Goal: Information Seeking & Learning: Check status

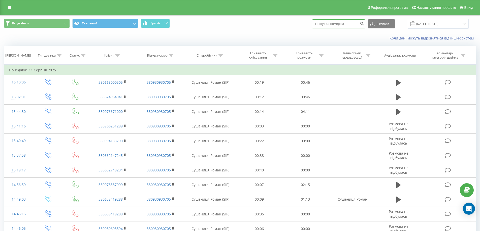
click at [328, 23] on input at bounding box center [338, 23] width 53 height 9
paste input "0993779316"
type input "0993779316"
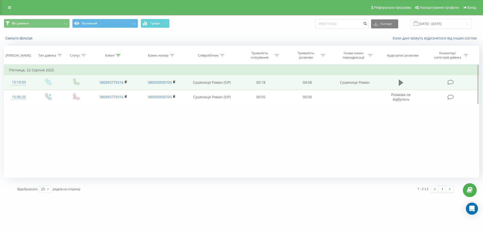
click at [403, 81] on icon at bounding box center [401, 82] width 5 height 7
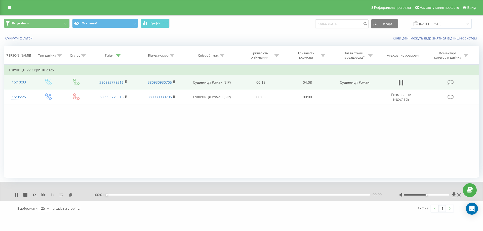
click at [112, 195] on div "- 00:01 00:00 00:00" at bounding box center [240, 195] width 293 height 5
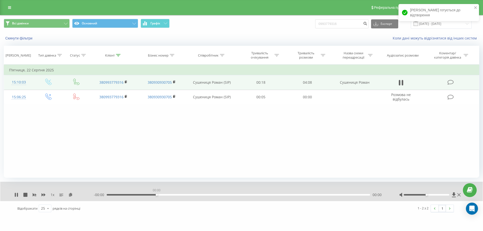
drag, startPoint x: 126, startPoint y: 197, endPoint x: 236, endPoint y: 199, distance: 110.6
click at [236, 199] on div "1 x - 00:00 00:00 00:00" at bounding box center [241, 191] width 483 height 19
drag, startPoint x: 211, startPoint y: 193, endPoint x: 220, endPoint y: 194, distance: 9.1
click at [219, 194] on div "- 04:07 00:01 00:01" at bounding box center [240, 195] width 293 height 5
drag, startPoint x: 220, startPoint y: 194, endPoint x: 222, endPoint y: 196, distance: 3.1
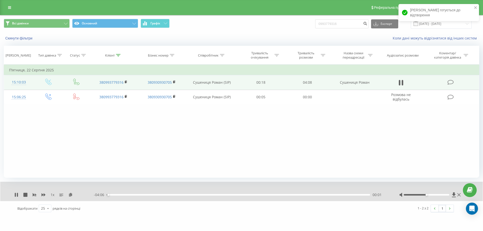
click at [222, 196] on div "- 04:06 00:01 00:01" at bounding box center [240, 195] width 293 height 5
click at [223, 196] on div "01:49" at bounding box center [239, 195] width 264 height 2
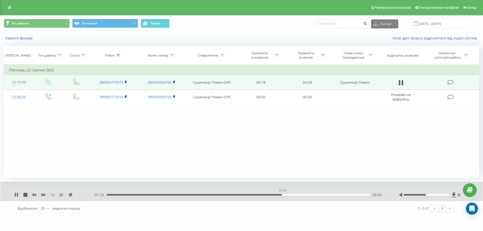
click at [283, 195] on div "02:46" at bounding box center [239, 195] width 264 height 2
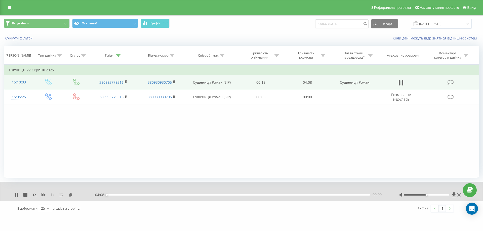
click at [278, 196] on div "00:00" at bounding box center [239, 195] width 264 height 2
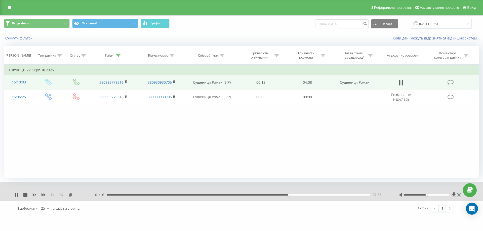
click at [324, 195] on div "02:51" at bounding box center [239, 195] width 264 height 2
click at [460, 195] on icon at bounding box center [459, 195] width 3 height 4
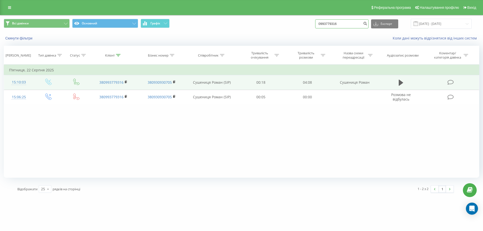
drag, startPoint x: 342, startPoint y: 27, endPoint x: 345, endPoint y: 25, distance: 3.7
click at [343, 26] on input "0993779316" at bounding box center [341, 23] width 53 height 9
drag, startPoint x: 345, startPoint y: 25, endPoint x: 283, endPoint y: 25, distance: 62.2
click at [265, 26] on div "Всі дзвінки Основний Графік 0993779316 Експорт .csv .xls .xlsx 22.06.2025 - 22.…" at bounding box center [242, 24] width 476 height 10
paste input "59072008"
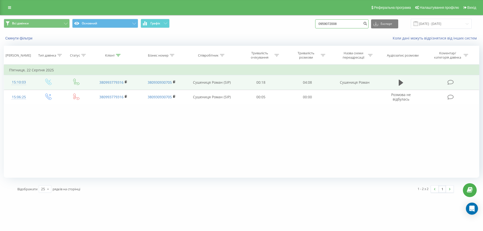
type input "0959072008"
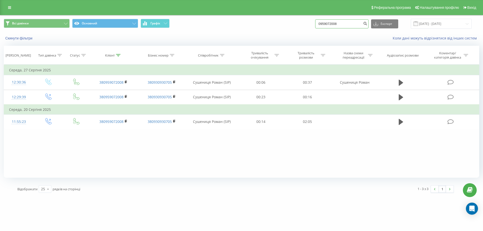
drag, startPoint x: 347, startPoint y: 21, endPoint x: 337, endPoint y: 24, distance: 10.8
click at [337, 24] on input "0959072008" at bounding box center [341, 23] width 53 height 9
click at [350, 23] on input "0959072008" at bounding box center [341, 23] width 53 height 9
drag, startPoint x: 350, startPoint y: 23, endPoint x: 316, endPoint y: 25, distance: 33.5
click at [316, 25] on div "Всі дзвінки Основний Графік 0959072008 Експорт .csv .xls .xlsx [DATE] - [DATE]" at bounding box center [242, 24] width 476 height 10
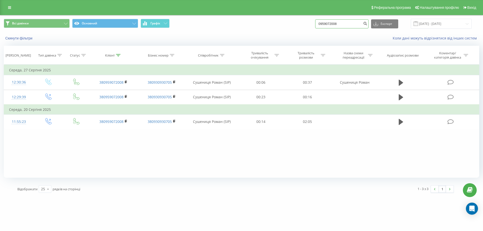
paste input "442250577"
type input "0442250577"
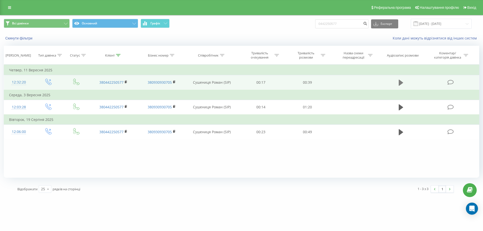
click at [402, 82] on icon at bounding box center [401, 83] width 5 height 6
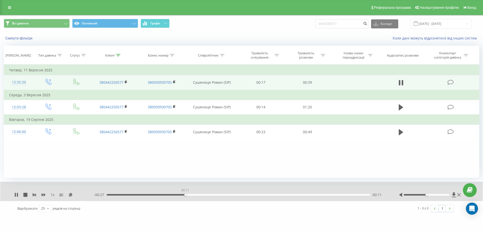
drag, startPoint x: 107, startPoint y: 195, endPoint x: 187, endPoint y: 191, distance: 79.7
click at [187, 194] on div "00:11" at bounding box center [186, 195] width 2 height 2
click at [25, 195] on icon at bounding box center [25, 195] width 4 height 4
